Goal: Transaction & Acquisition: Purchase product/service

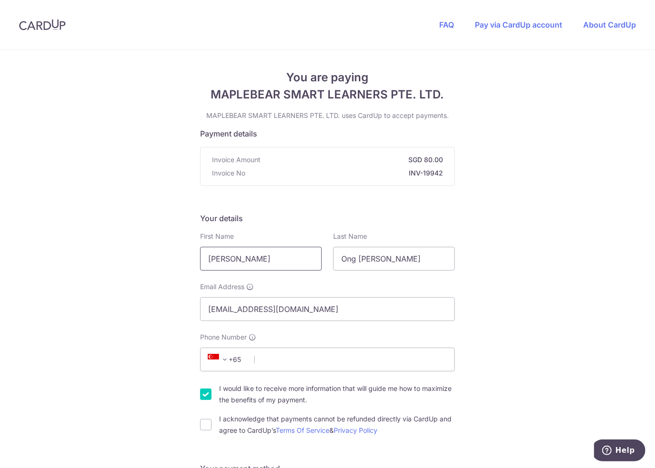
drag, startPoint x: 204, startPoint y: 252, endPoint x: 227, endPoint y: 255, distance: 23.4
click at [204, 252] on input "[PERSON_NAME]" at bounding box center [261, 259] width 122 height 24
click at [233, 255] on input "[PERSON_NAME]" at bounding box center [261, 259] width 122 height 24
click at [233, 254] on input "[PERSON_NAME]" at bounding box center [261, 259] width 122 height 24
click at [234, 252] on input "[PERSON_NAME]" at bounding box center [261, 259] width 122 height 24
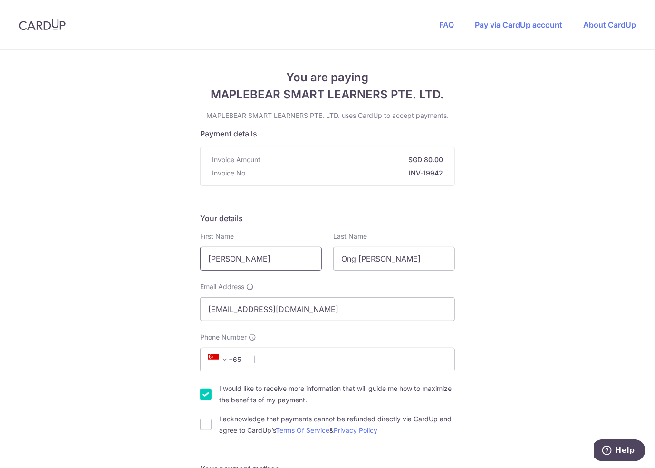
click at [235, 252] on input "[PERSON_NAME]" at bounding box center [261, 259] width 122 height 24
click at [230, 258] on input "[PERSON_NAME]" at bounding box center [261, 259] width 122 height 24
type input "[PERSON_NAME]"
type input "Ong"
type input "[DOMAIN_NAME][EMAIL_ADDRESS][DOMAIN_NAME]"
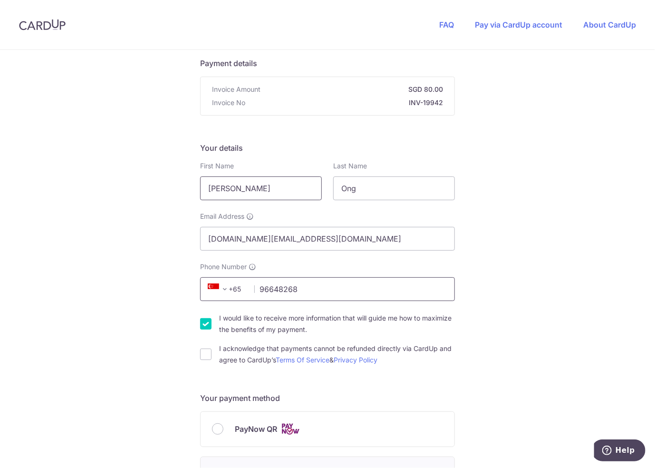
scroll to position [190, 0]
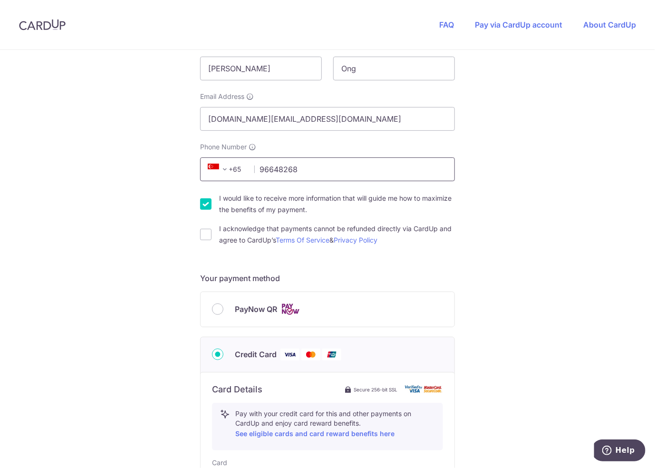
type input "96648268"
click at [319, 205] on label "I would like to receive more information that will guide me how to maximize the…" at bounding box center [337, 203] width 236 height 23
click at [211, 205] on input "I would like to receive more information that will guide me how to maximize the…" at bounding box center [205, 203] width 11 height 11
checkbox input "false"
click at [223, 230] on label "I acknowledge that payments cannot be refunded directly via CardUp and agree to…" at bounding box center [337, 234] width 236 height 23
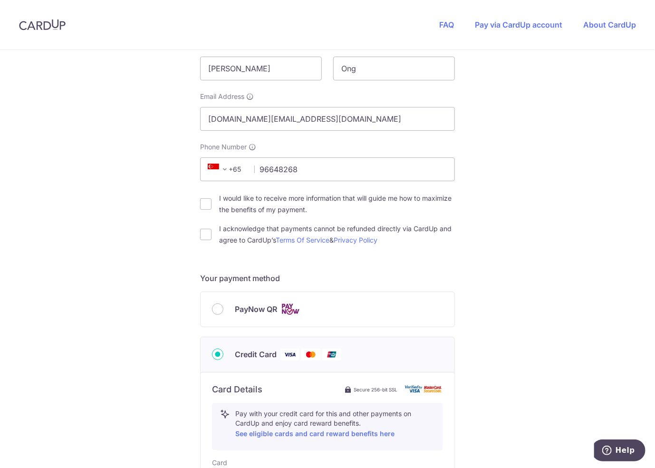
click at [211, 230] on input "I acknowledge that payments cannot be refunded directly via CardUp and agree to…" at bounding box center [205, 234] width 11 height 11
checkbox input "true"
click at [214, 307] on input "PayNow QR" at bounding box center [217, 308] width 11 height 11
radio input "true"
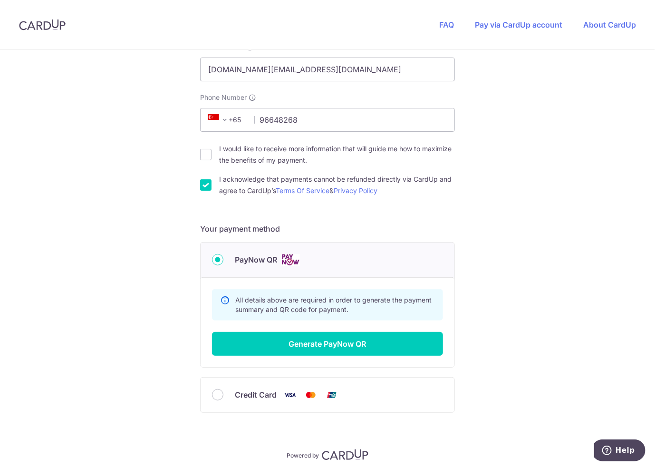
scroll to position [275, 0]
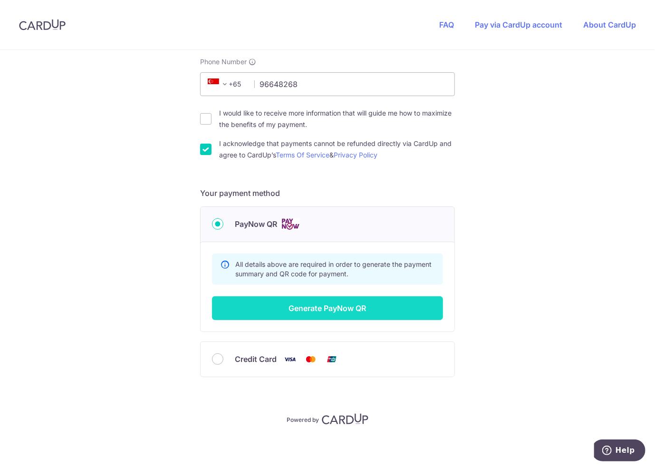
click at [336, 311] on button "Generate PayNow QR" at bounding box center [327, 308] width 231 height 24
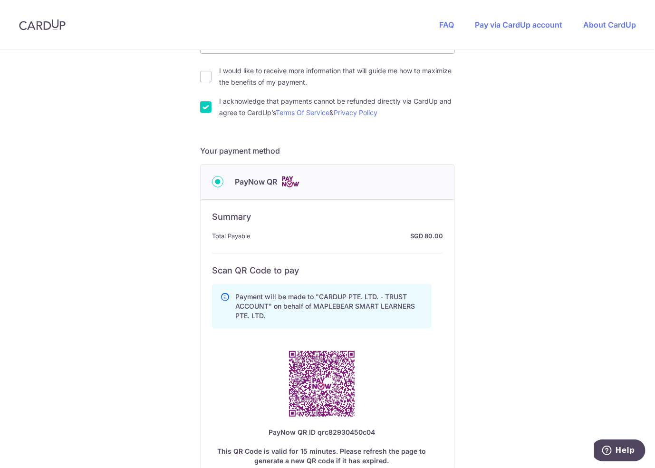
scroll to position [380, 0]
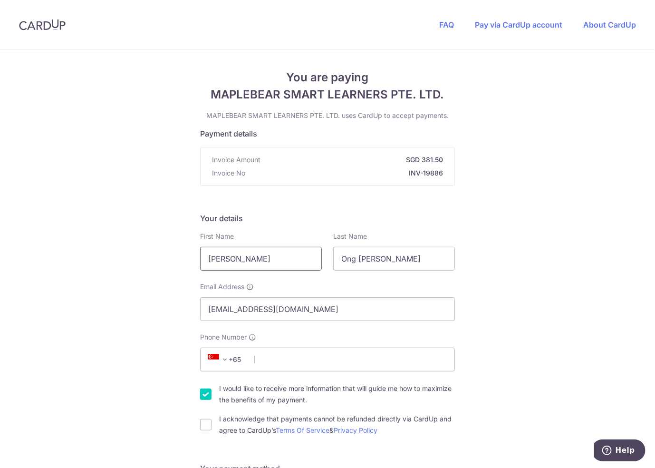
click at [247, 255] on input "[PERSON_NAME]" at bounding box center [261, 259] width 122 height 24
type input "[PERSON_NAME]"
type input "Ong"
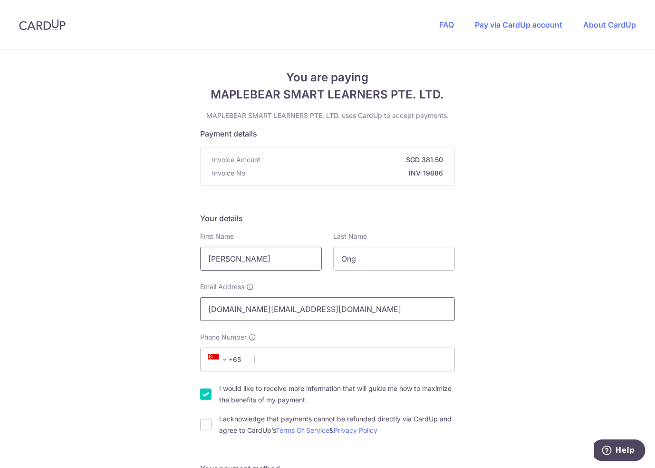
type input "[DOMAIN_NAME][EMAIL_ADDRESS][DOMAIN_NAME]"
click at [239, 431] on label "I acknowledge that payments cannot be refunded directly via CardUp and agree to…" at bounding box center [337, 424] width 236 height 23
click at [211, 430] on input "I acknowledge that payments cannot be refunded directly via CardUp and agree to…" at bounding box center [205, 424] width 11 height 11
checkbox input "true"
click at [242, 393] on label "I would like to receive more information that will guide me how to maximize the…" at bounding box center [337, 394] width 236 height 23
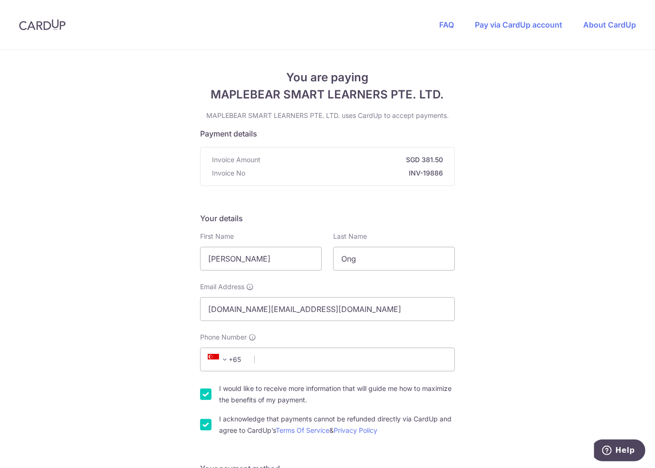
click at [211, 393] on input "I would like to receive more information that will guide me how to maximize the…" at bounding box center [205, 393] width 11 height 11
checkbox input "false"
click at [295, 349] on input "Phone Number" at bounding box center [327, 359] width 255 height 24
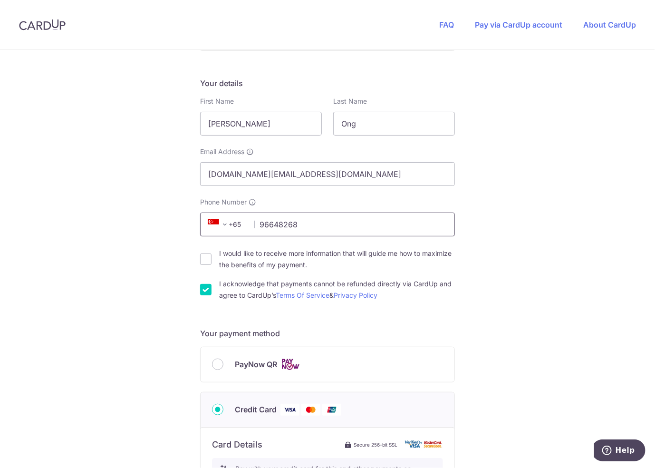
scroll to position [190, 0]
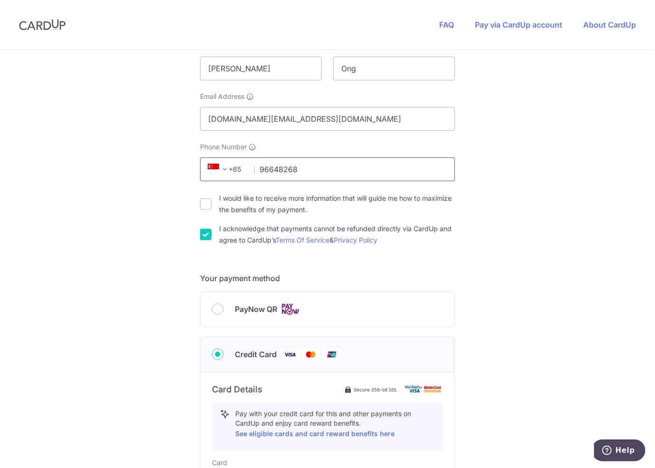
type input "96648268"
click at [221, 303] on div "PayNow QR" at bounding box center [327, 309] width 231 height 12
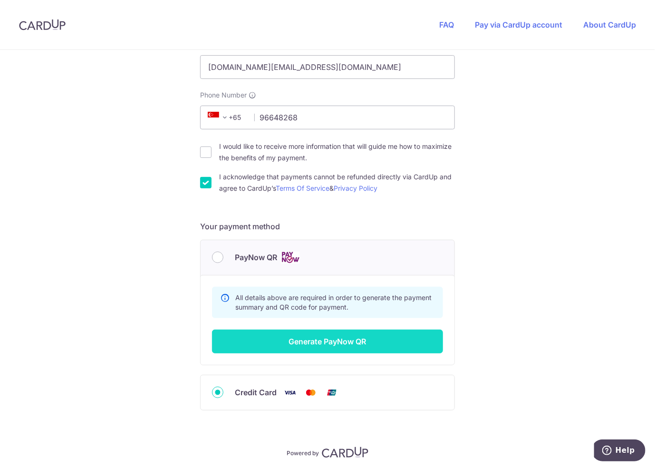
scroll to position [275, 0]
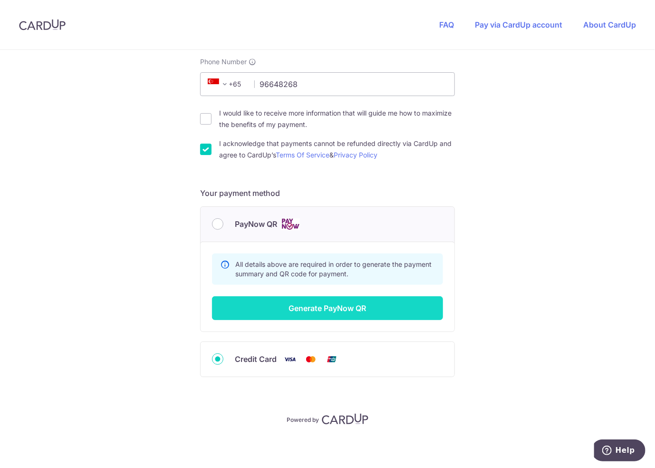
click at [316, 305] on button "Generate PayNow QR" at bounding box center [327, 308] width 231 height 24
